Goal: Find specific page/section: Find specific page/section

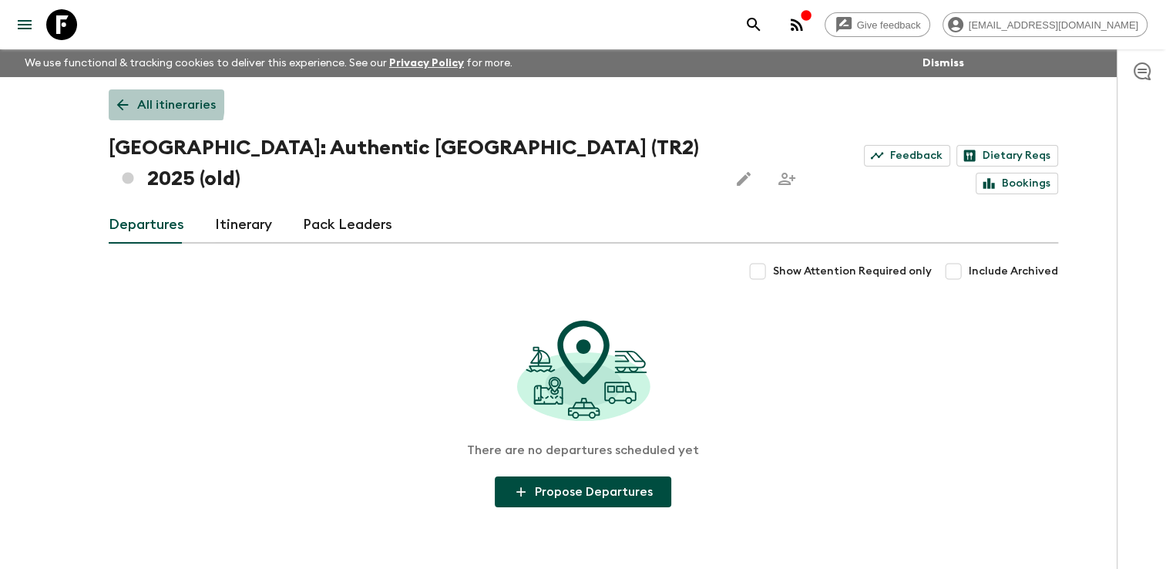
click at [134, 101] on link "All itineraries" at bounding box center [167, 104] width 116 height 31
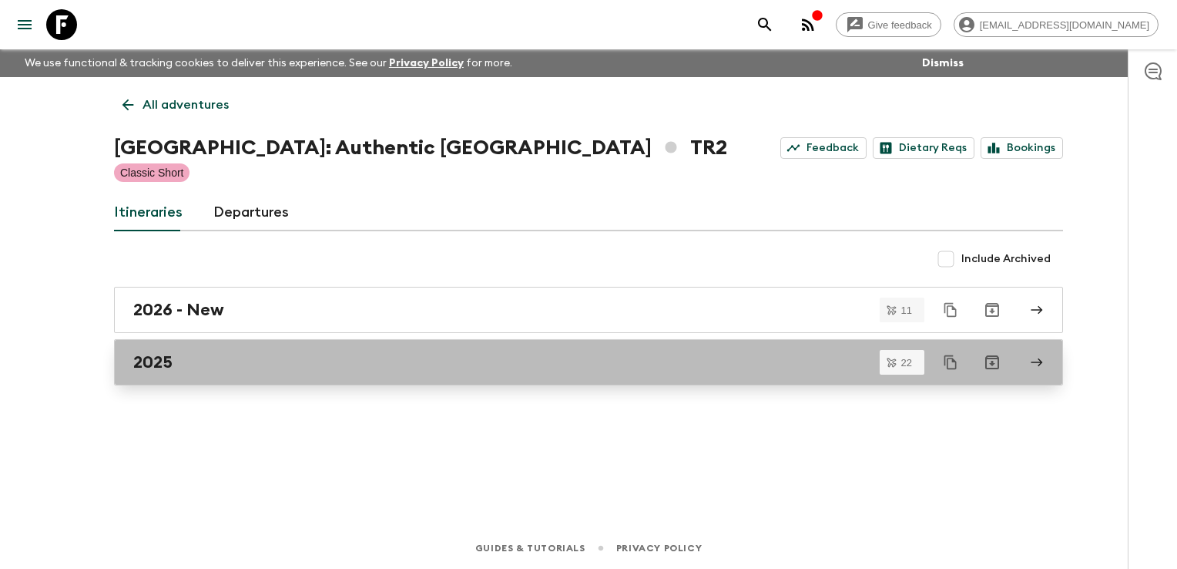
click at [223, 365] on div "2025" at bounding box center [573, 362] width 881 height 20
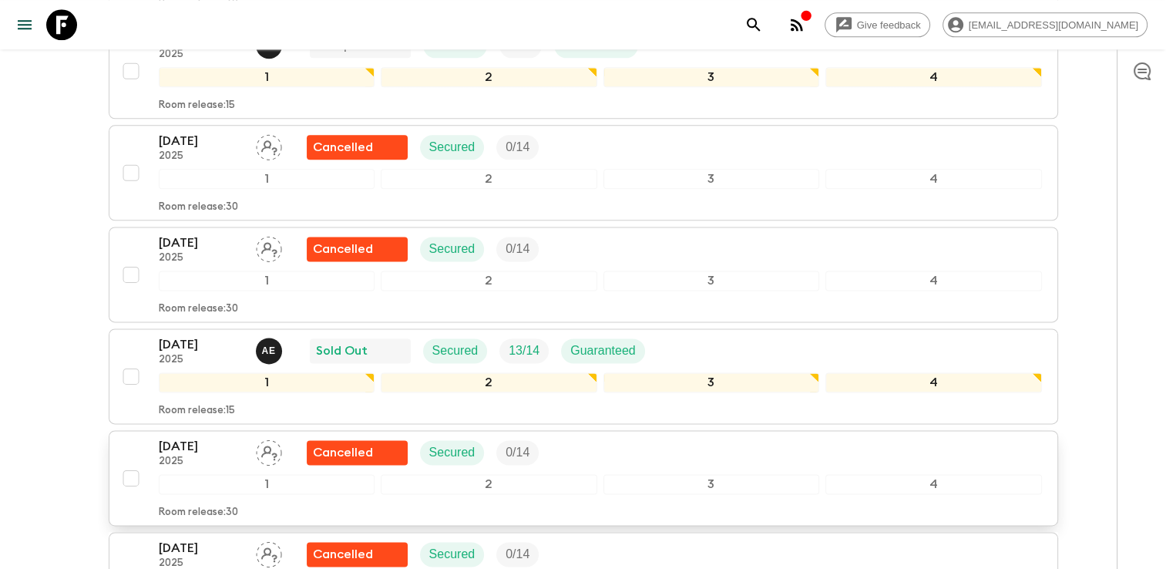
scroll to position [1963, 0]
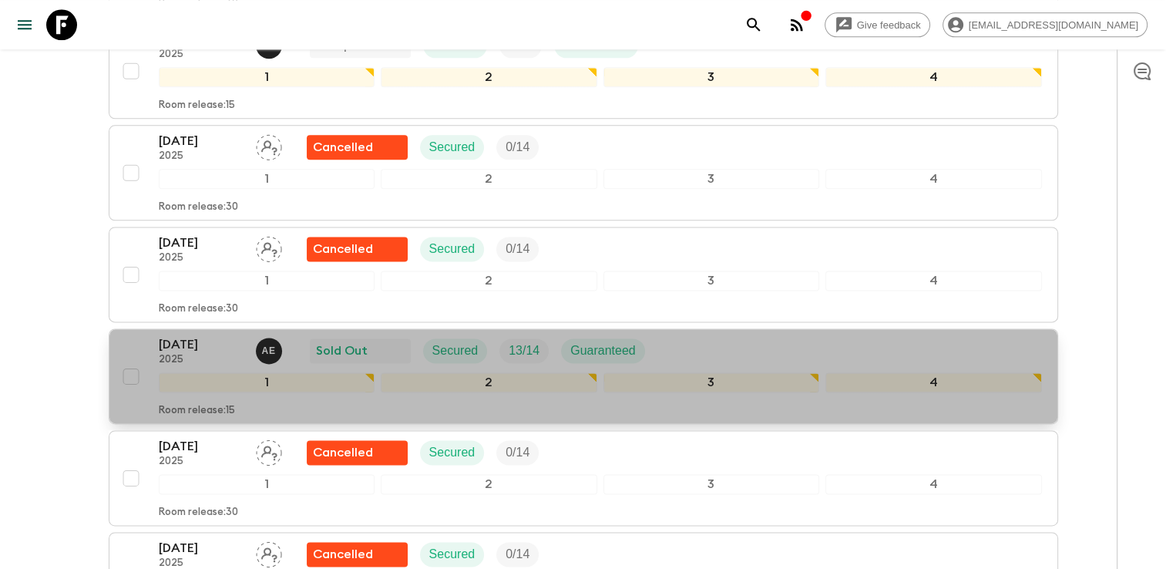
click at [737, 335] on div "[DATE] 2025 A E Sold Out Secured 13 / 14 Guaranteed" at bounding box center [600, 350] width 883 height 31
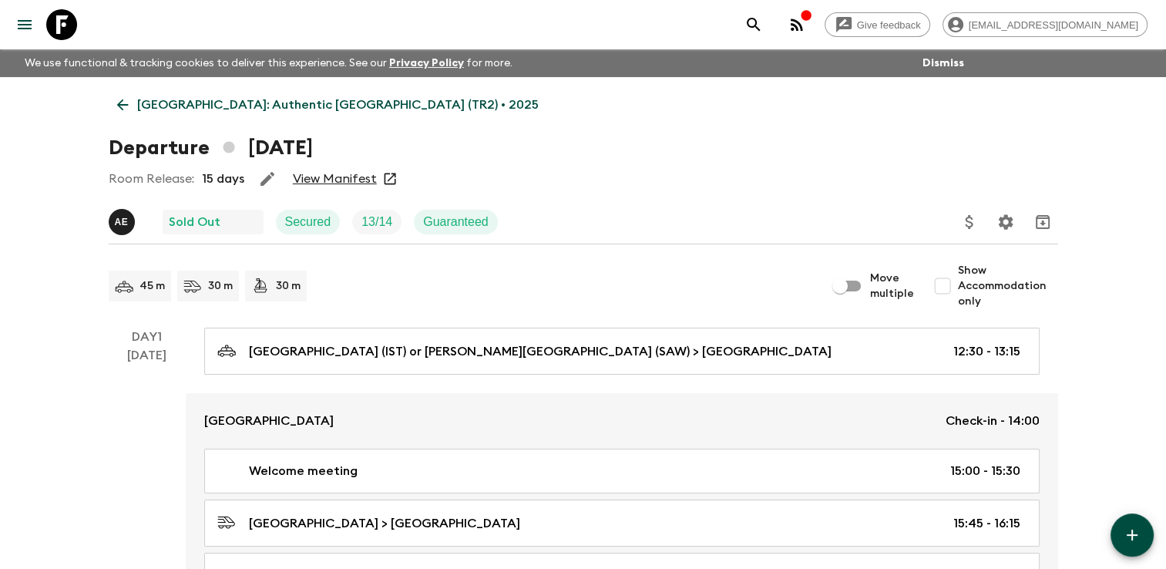
click at [344, 183] on link "View Manifest" at bounding box center [335, 178] width 84 height 15
